Goal: Information Seeking & Learning: Check status

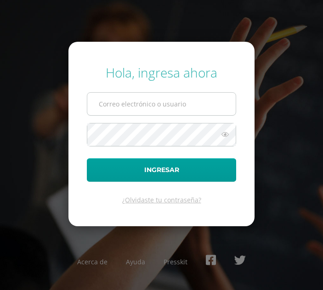
type input "[EMAIL_ADDRESS][DOMAIN_NAME]"
click at [169, 114] on input "2022019@maiagt.org" at bounding box center [161, 104] width 148 height 23
type input "andreayaxon2023@maiagt.org"
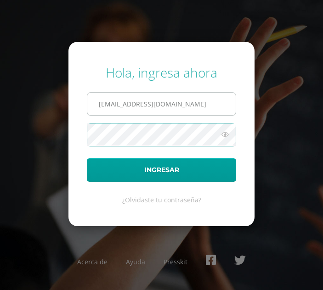
click at [87, 158] on button "Ingresar" at bounding box center [161, 169] width 149 height 23
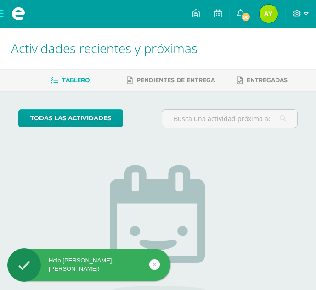
click at [266, 19] on img at bounding box center [269, 14] width 18 height 18
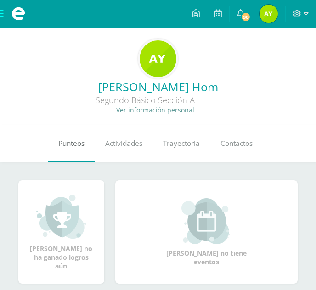
click at [56, 148] on link "Punteos" at bounding box center [71, 143] width 47 height 37
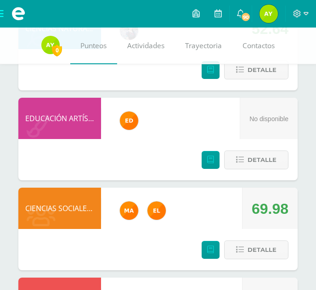
scroll to position [1007, 0]
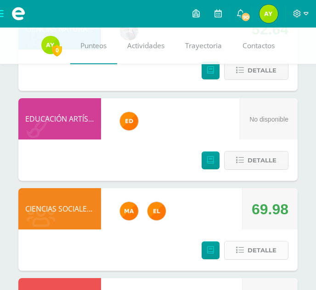
click at [253, 247] on span "Detalle" at bounding box center [262, 250] width 29 height 17
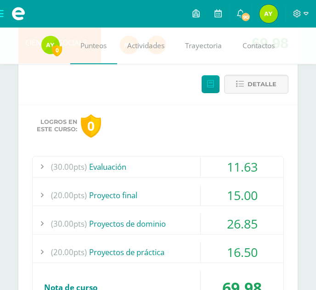
scroll to position [1184, 0]
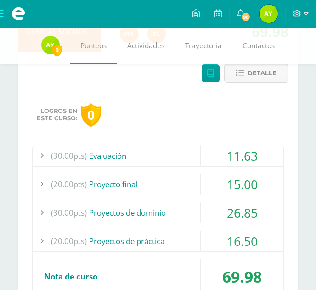
click at [184, 147] on div "(30.00pts) Evaluación" at bounding box center [158, 156] width 251 height 21
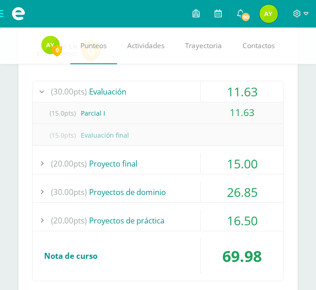
scroll to position [1250, 0]
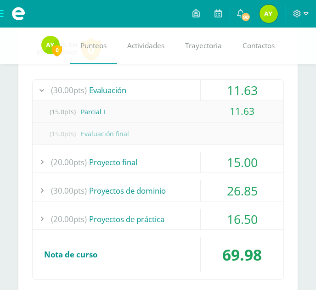
click at [178, 157] on div "(20.00pts) Proyecto final" at bounding box center [158, 162] width 251 height 21
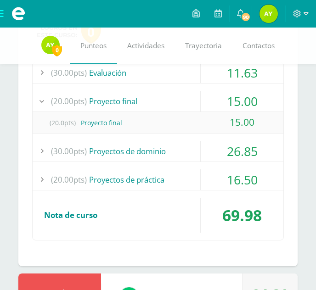
scroll to position [1272, 0]
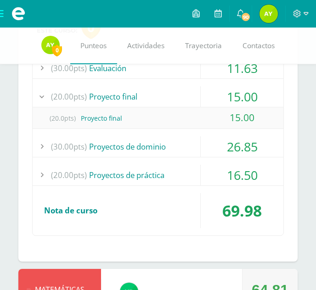
click at [178, 150] on div "(30.00pts) Proyectos de dominio" at bounding box center [158, 146] width 251 height 21
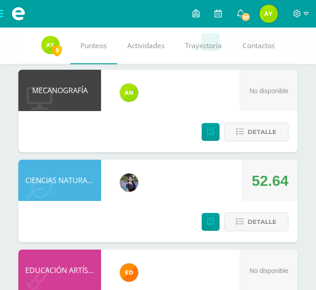
scroll to position [853, 0]
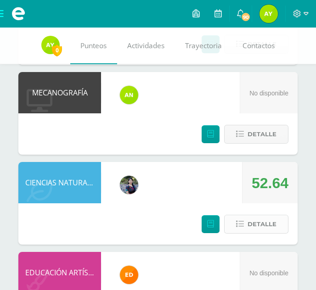
click at [255, 226] on span "Detalle" at bounding box center [262, 224] width 29 height 17
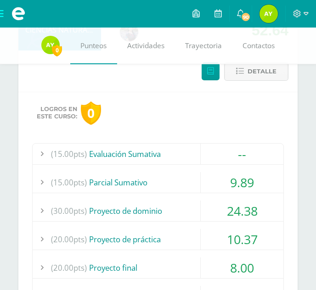
scroll to position [1007, 0]
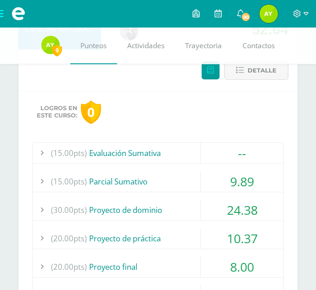
click at [164, 187] on div "(15.00pts) Parcial Sumativo" at bounding box center [158, 181] width 251 height 21
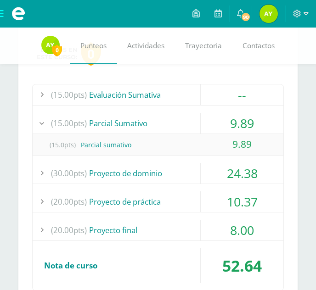
scroll to position [1069, 0]
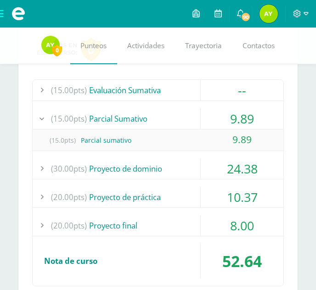
click at [167, 161] on div "(30.00pts) Proyecto de dominio" at bounding box center [158, 168] width 251 height 21
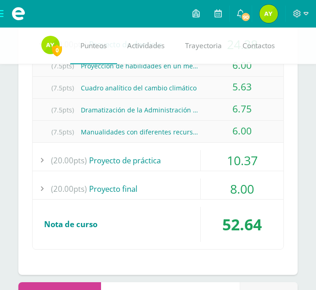
scroll to position [1175, 0]
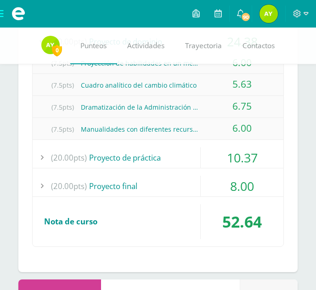
click at [182, 158] on div "(20.00pts) Proyecto de práctica" at bounding box center [158, 157] width 251 height 21
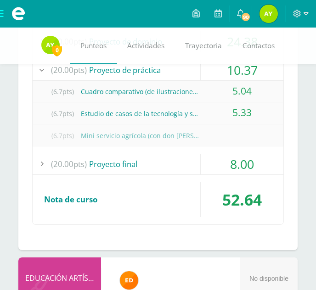
click at [180, 170] on div "(20.00pts) Proyecto final" at bounding box center [158, 164] width 251 height 21
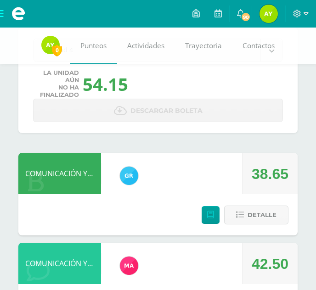
scroll to position [51, 0]
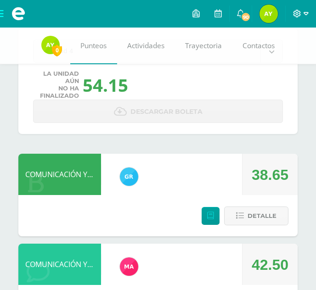
click at [298, 18] on span at bounding box center [301, 14] width 16 height 10
click at [274, 61] on span "Cerrar sesión" at bounding box center [276, 62] width 41 height 9
